Goal: Check status: Check status

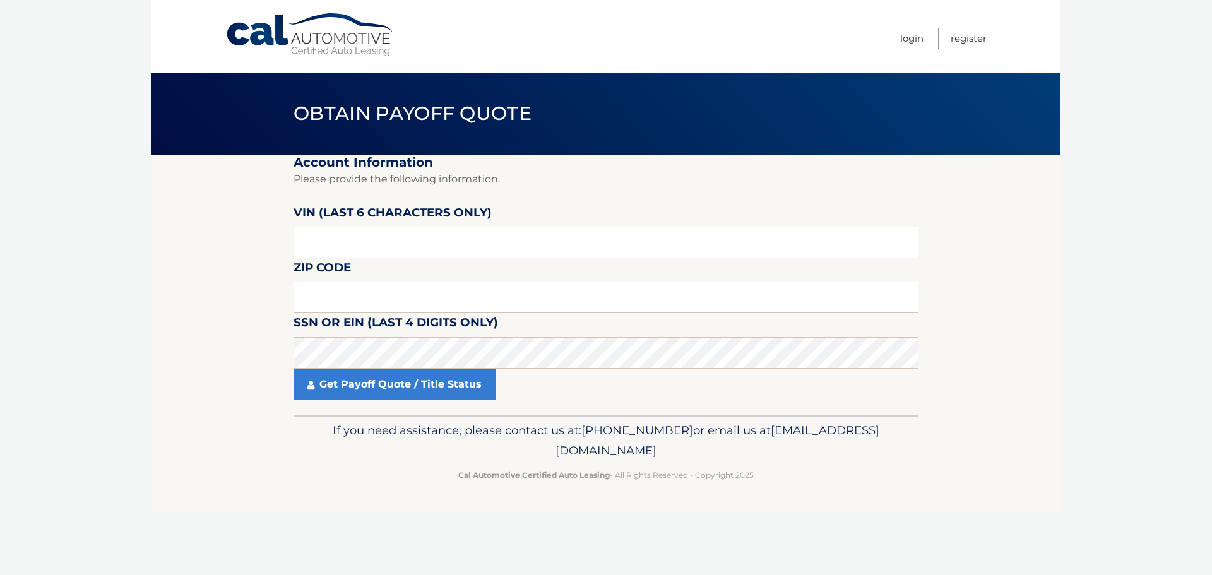
click at [362, 235] on input "text" at bounding box center [606, 243] width 625 height 32
click at [365, 239] on input "text" at bounding box center [606, 243] width 625 height 32
click at [381, 296] on input "text" at bounding box center [606, 298] width 625 height 32
click at [403, 302] on input "text" at bounding box center [606, 298] width 625 height 32
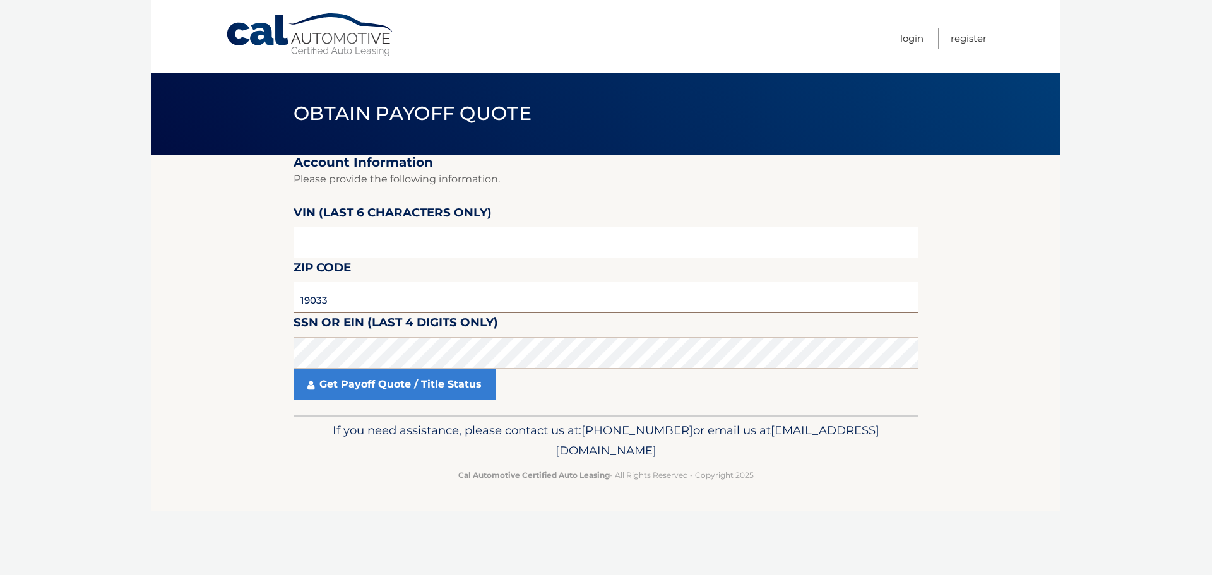
type input "19033"
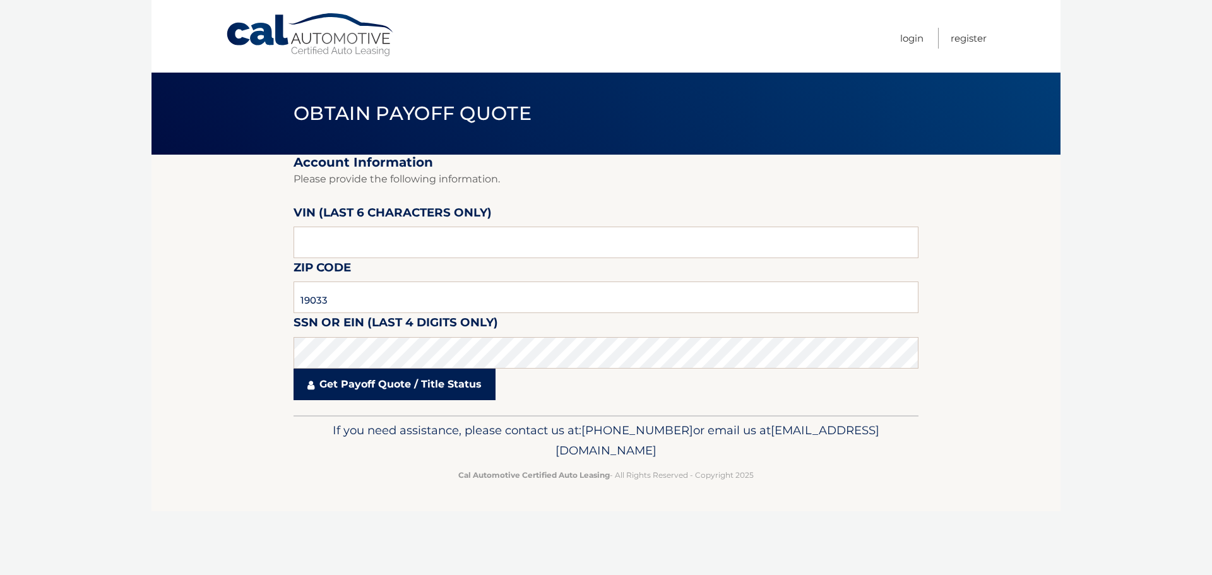
click at [414, 390] on link "Get Payoff Quote / Title Status" at bounding box center [395, 385] width 202 height 32
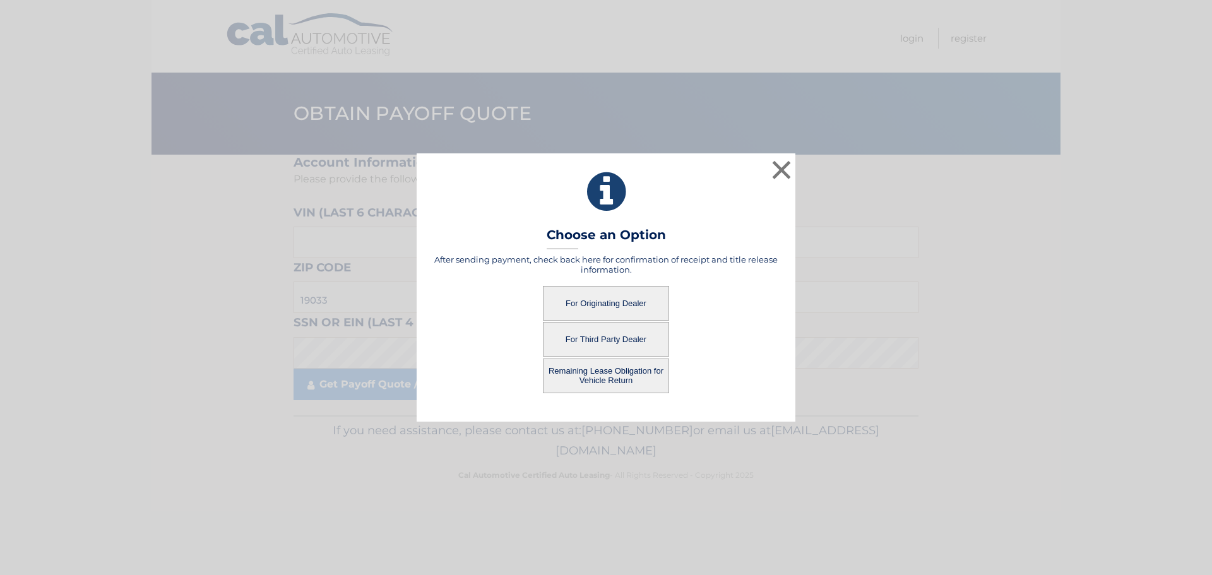
click at [622, 339] on button "For Third Party Dealer" at bounding box center [606, 339] width 126 height 35
click at [598, 330] on button "For Third Party Dealer" at bounding box center [606, 339] width 126 height 35
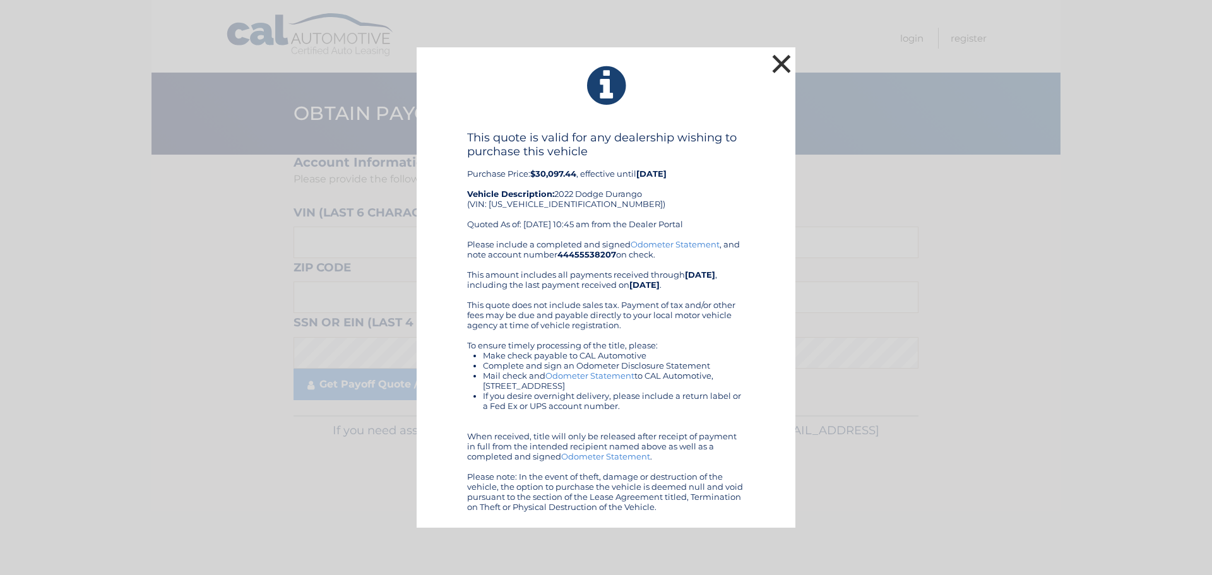
click at [778, 67] on button "×" at bounding box center [781, 63] width 25 height 25
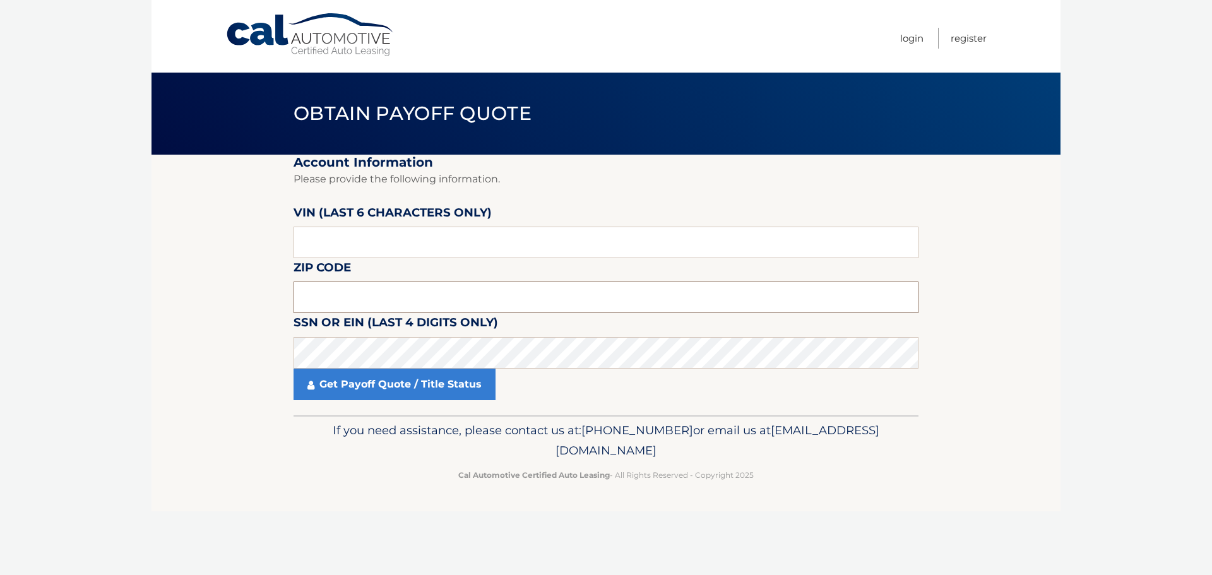
click at [383, 304] on input "text" at bounding box center [606, 298] width 625 height 32
type input "19033"
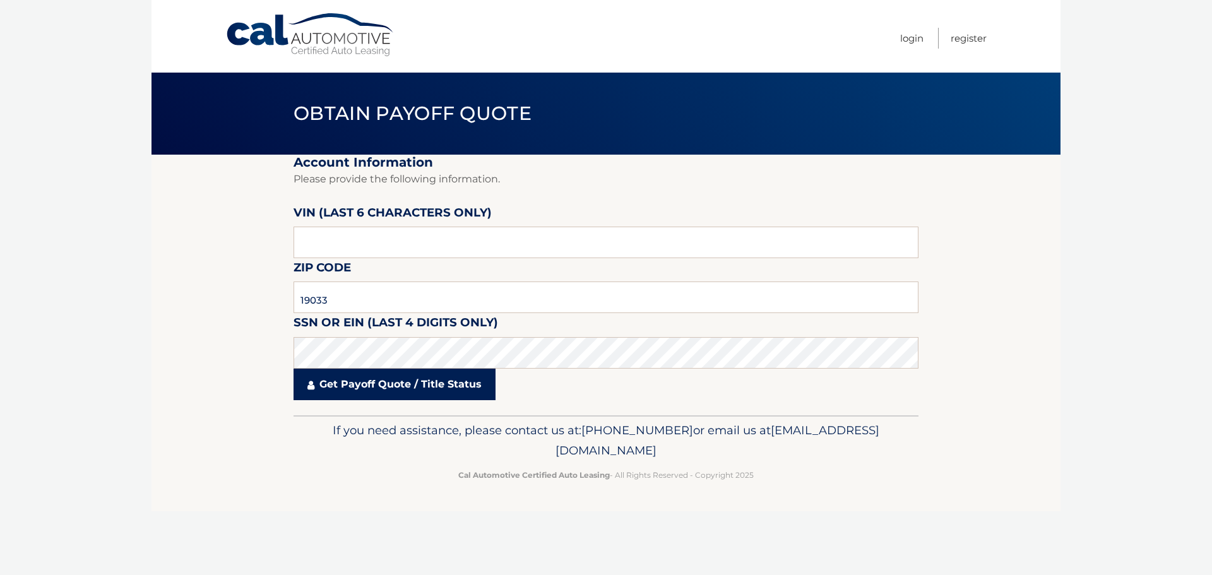
click at [374, 378] on link "Get Payoff Quote / Title Status" at bounding box center [395, 385] width 202 height 32
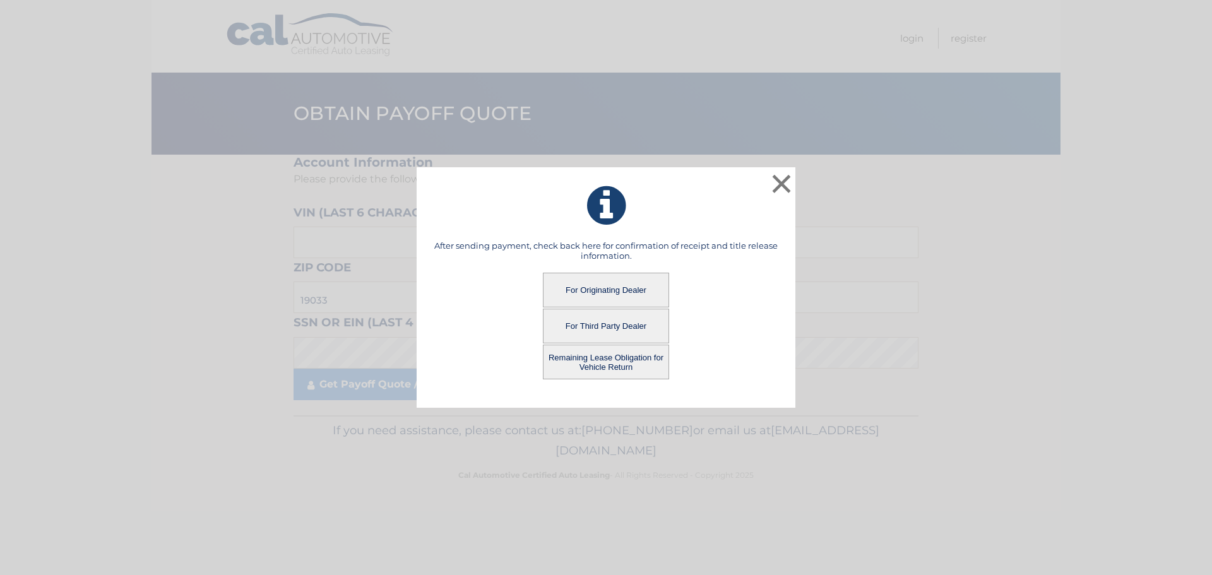
click at [606, 366] on button "Remaining Lease Obligation for Vehicle Return" at bounding box center [606, 362] width 126 height 35
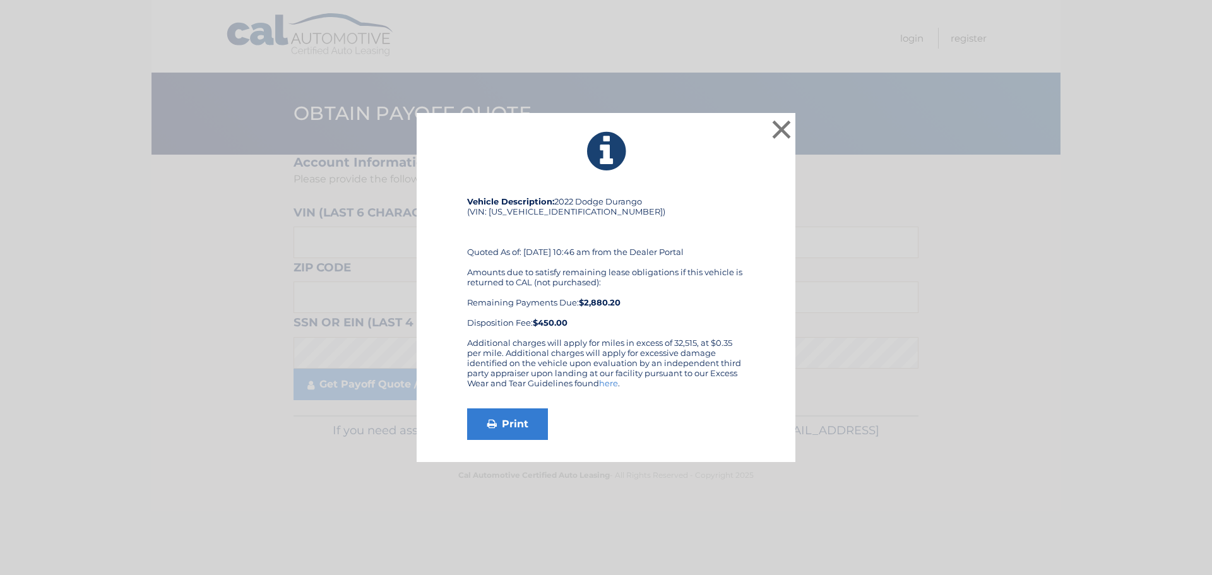
click at [606, 360] on div "Additional charges will apply for miles in excess of 32,515, at $0.35 per mile.…" at bounding box center [606, 368] width 278 height 61
click at [515, 421] on link "Print" at bounding box center [507, 425] width 81 height 32
